Goal: Task Accomplishment & Management: Manage account settings

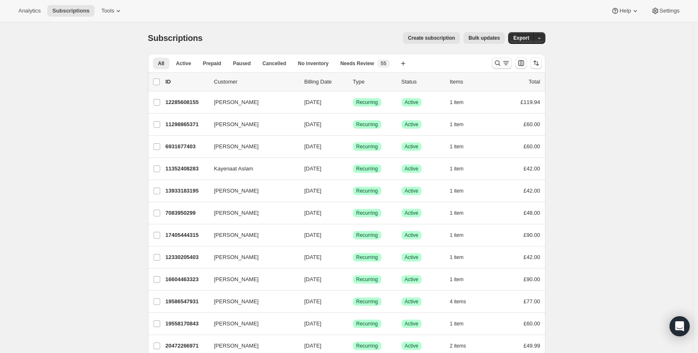
click at [499, 65] on icon "Search and filter results" at bounding box center [498, 63] width 8 height 8
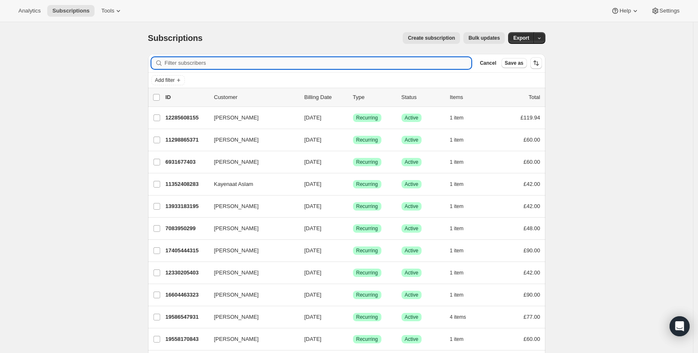
paste input "[EMAIL_ADDRESS][DOMAIN_NAME]"
type input "[EMAIL_ADDRESS][DOMAIN_NAME]"
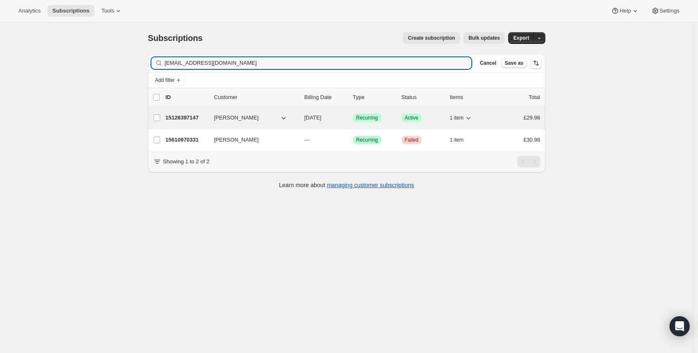
click at [178, 118] on p "15126397147" at bounding box center [187, 118] width 42 height 8
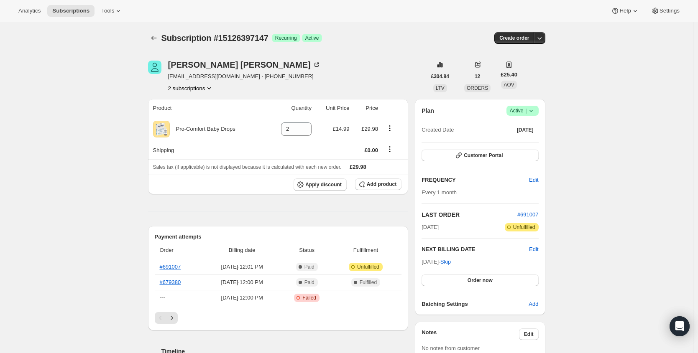
click at [526, 108] on span "Active |" at bounding box center [523, 111] width 26 height 8
click at [527, 141] on span "Cancel subscription" at bounding box center [522, 141] width 47 height 6
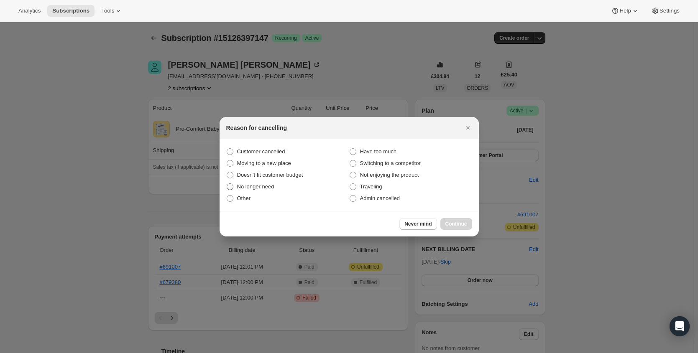
drag, startPoint x: 233, startPoint y: 150, endPoint x: 322, endPoint y: 183, distance: 94.5
click at [234, 150] on label "Customer cancelled" at bounding box center [287, 152] width 123 height 12
click at [227, 149] on input "Customer cancelled" at bounding box center [227, 149] width 0 height 0
radio input "true"
click at [457, 226] on span "Continue" at bounding box center [457, 224] width 22 height 7
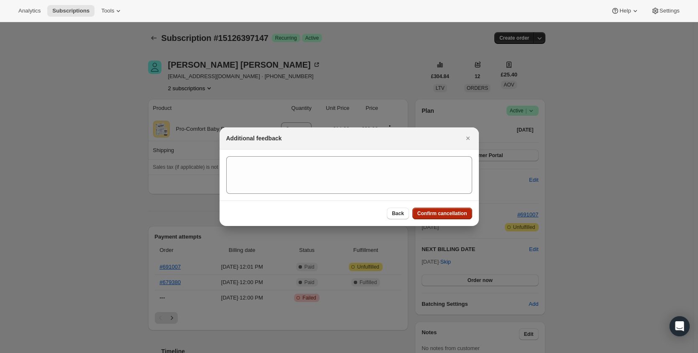
click at [428, 212] on span "Confirm cancellation" at bounding box center [443, 213] width 50 height 7
